Goal: Information Seeking & Learning: Learn about a topic

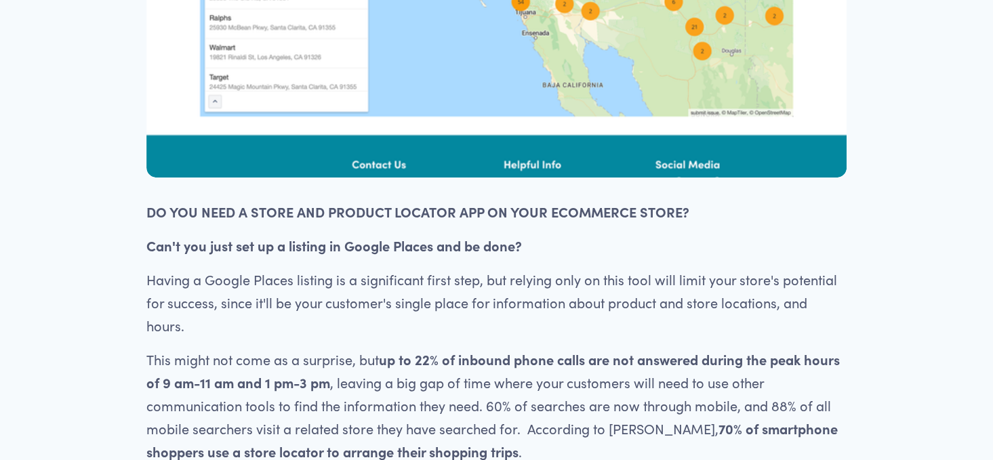
scroll to position [542, 0]
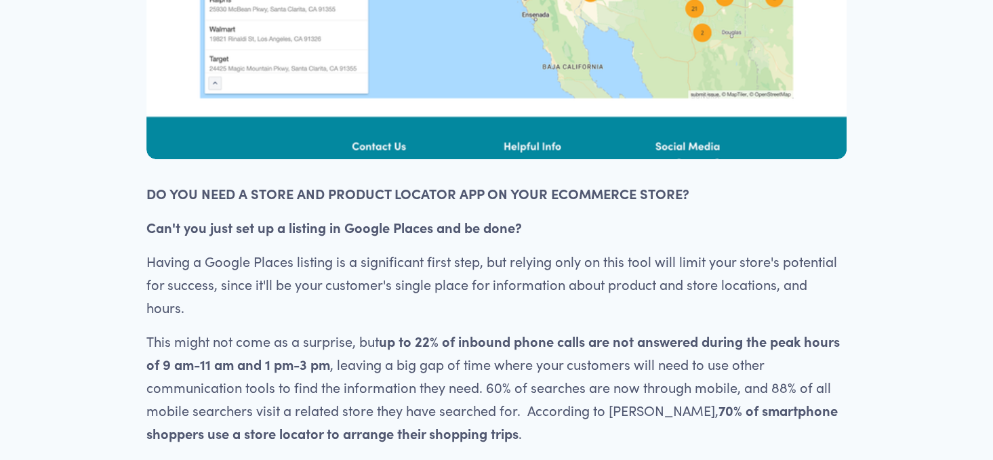
drag, startPoint x: 139, startPoint y: 195, endPoint x: 575, endPoint y: 436, distance: 497.7
click at [575, 436] on div "DO YOU NEED A STORE AND PRODUCT LOCATOR APP ON YOUR ECOMMERCE STORE? Can't you …" at bounding box center [496, 354] width 723 height 366
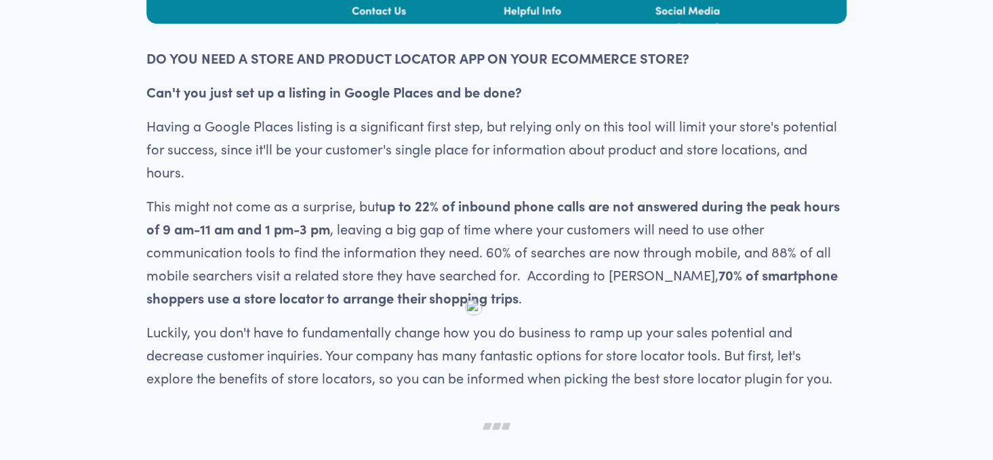
scroll to position [745, 0]
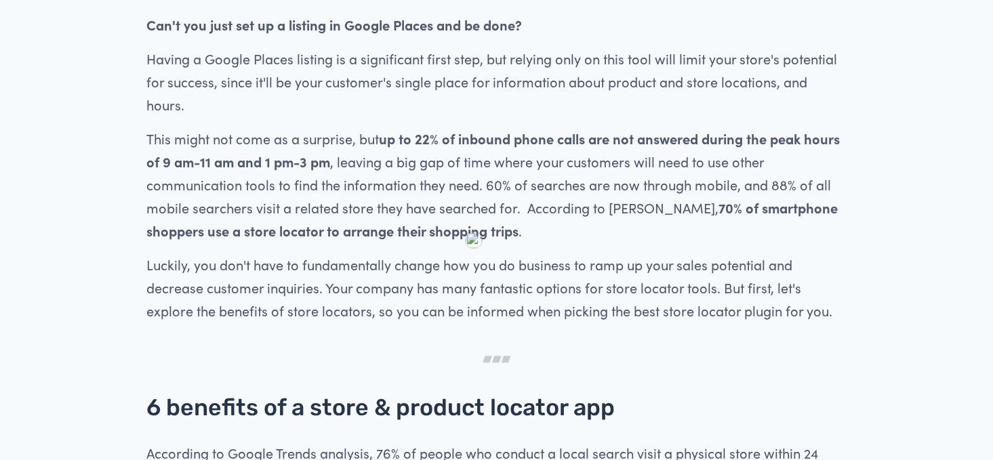
copy div "DO YOU NEED A STORE AND PRODUCT LOCATOR APP ON YOUR ECOMMERCE STORE? Can't you …"
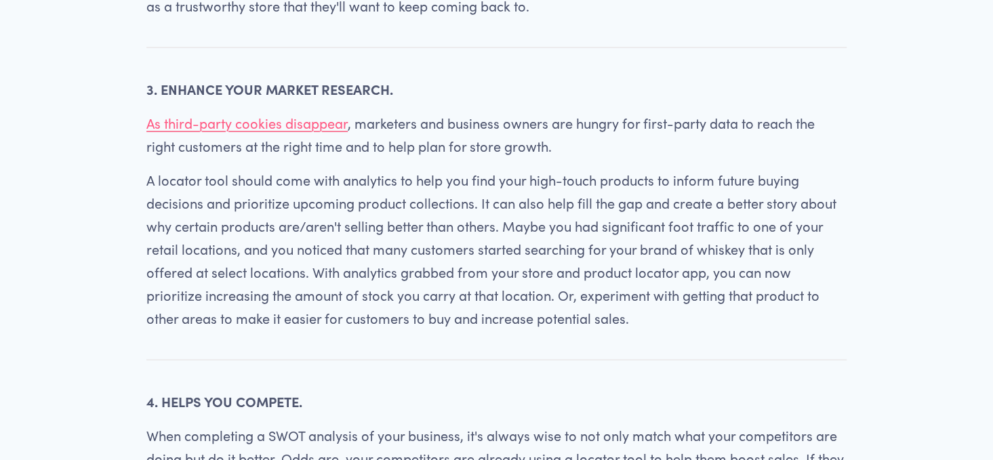
scroll to position [2033, 0]
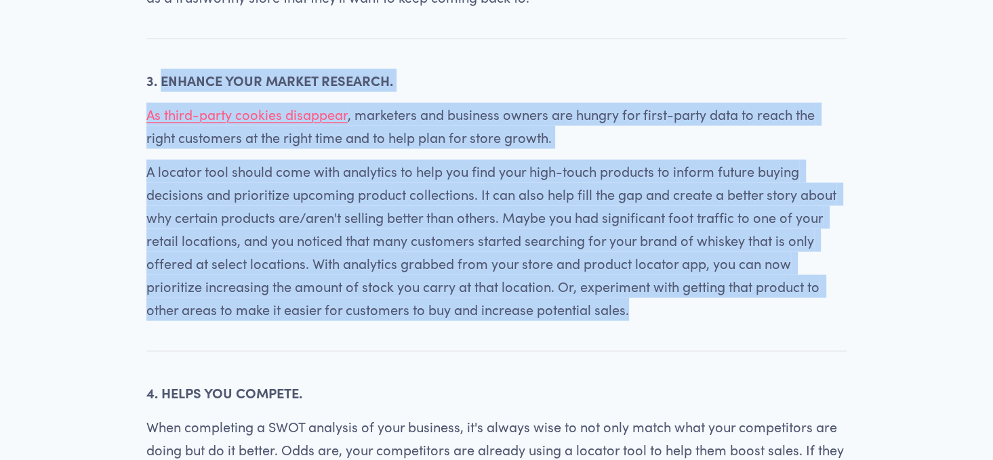
drag, startPoint x: 159, startPoint y: 77, endPoint x: 662, endPoint y: 311, distance: 554.8
click at [662, 311] on div "3. ENHANCE YOUR MARKET RESEARCH. As third-party cookies disappear , marketers a…" at bounding box center [496, 195] width 700 height 252
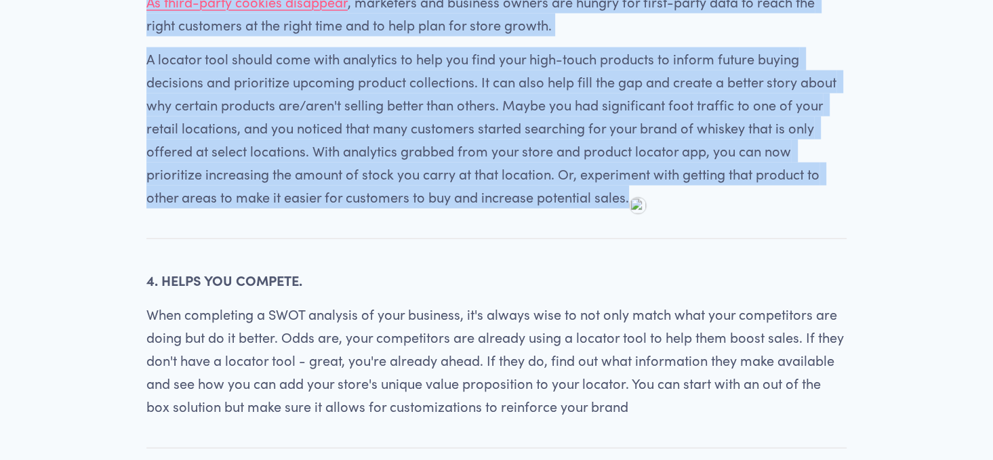
scroll to position [2168, 0]
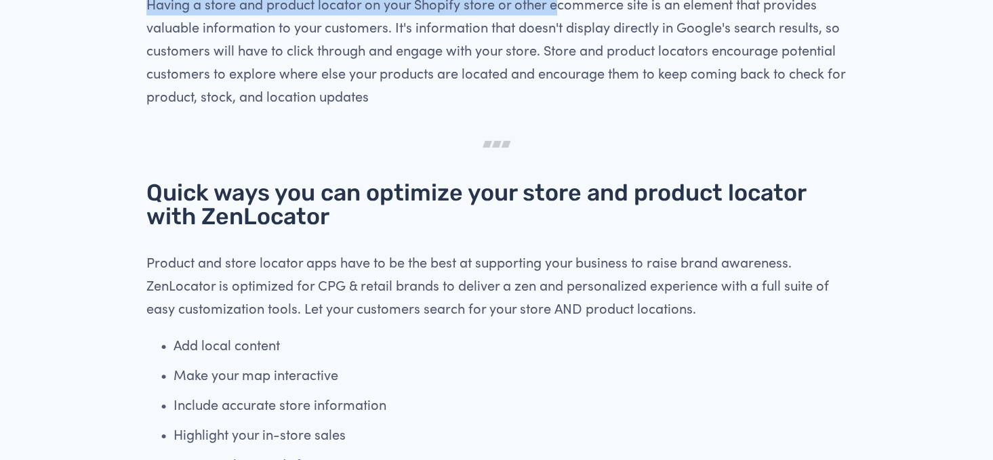
scroll to position [3091, 0]
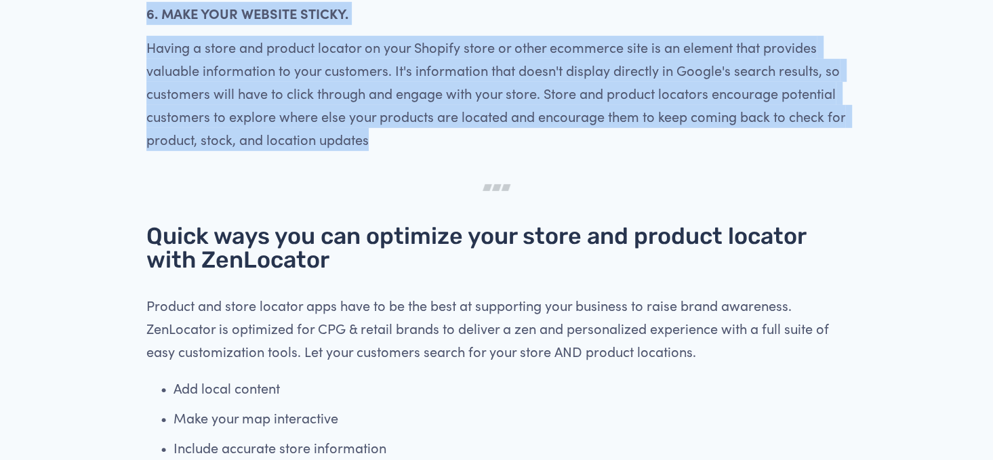
drag, startPoint x: 173, startPoint y: 174, endPoint x: 476, endPoint y: 128, distance: 306.4
copy div "BOOST SEO. Bringing traffic to a local business is hard, but using store locato…"
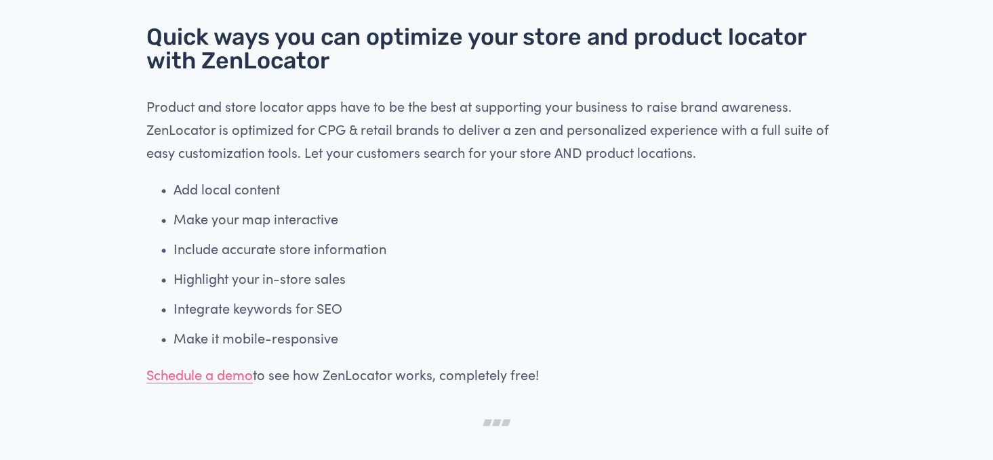
scroll to position [3294, 0]
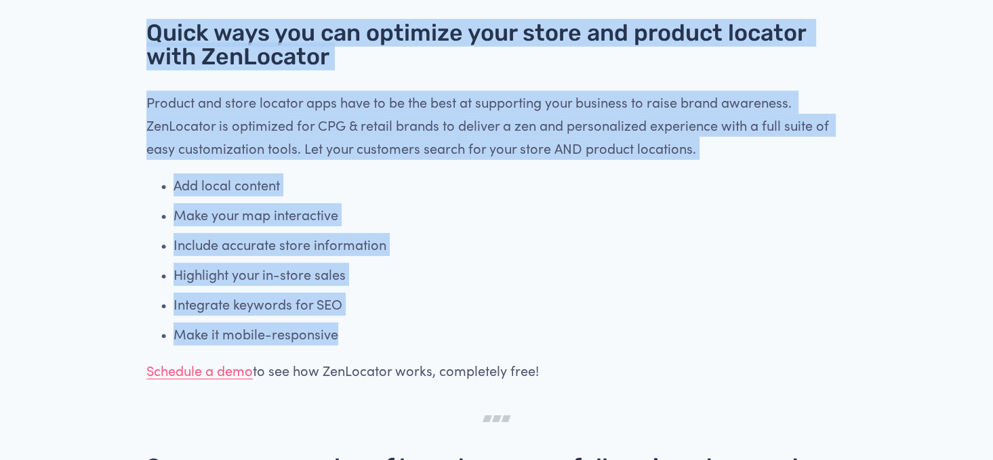
drag, startPoint x: 146, startPoint y: 30, endPoint x: 378, endPoint y: 329, distance: 378.6
click at [378, 329] on div "Quick ways you can optimize your store and product locator with ZenLocator Prod…" at bounding box center [496, 201] width 723 height 384
copy div "Quick ways you can optimize your store and product locator with ZenLocator Prod…"
